Goal: Task Accomplishment & Management: Use online tool/utility

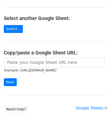
scroll to position [64, 0]
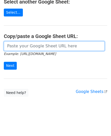
click at [29, 46] on input "url" at bounding box center [54, 46] width 100 height 10
paste input "[URL][DOMAIN_NAME]"
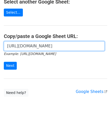
scroll to position [0, 148]
type input "[URL][DOMAIN_NAME]"
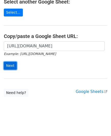
click at [11, 62] on input "Next" at bounding box center [10, 66] width 13 height 8
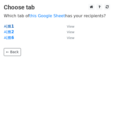
click at [9, 26] on strong "시트1" at bounding box center [9, 26] width 10 height 5
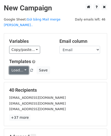
click at [23, 66] on link "Load..." at bounding box center [18, 70] width 19 height 8
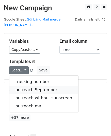
click at [30, 86] on link "outreach September" at bounding box center [43, 90] width 69 height 8
